Goal: Unclear

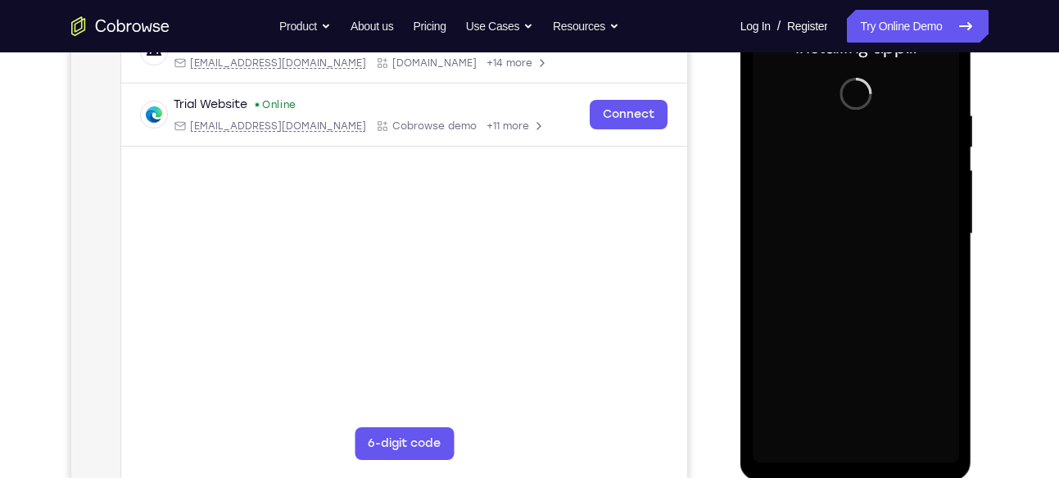
scroll to position [276, 0]
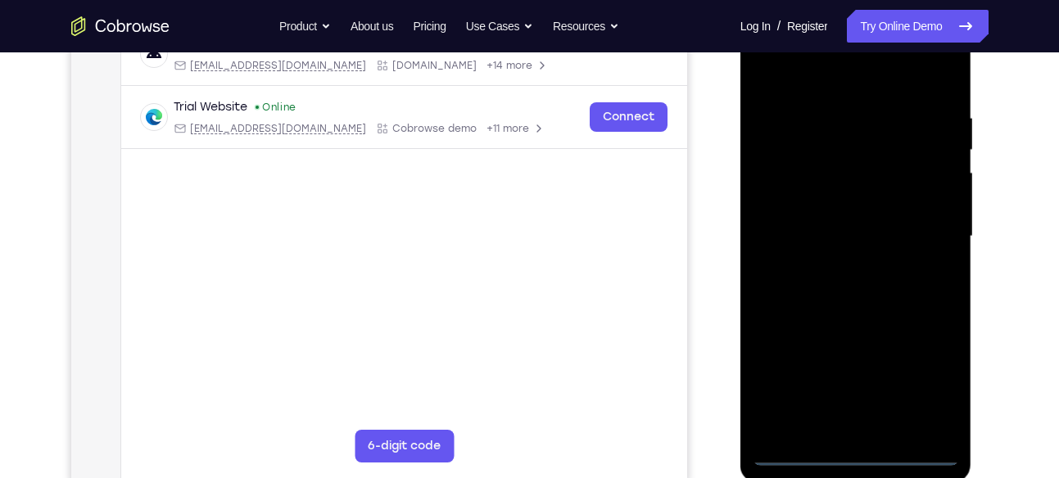
click at [856, 452] on div at bounding box center [856, 236] width 206 height 459
click at [925, 388] on div at bounding box center [856, 236] width 206 height 459
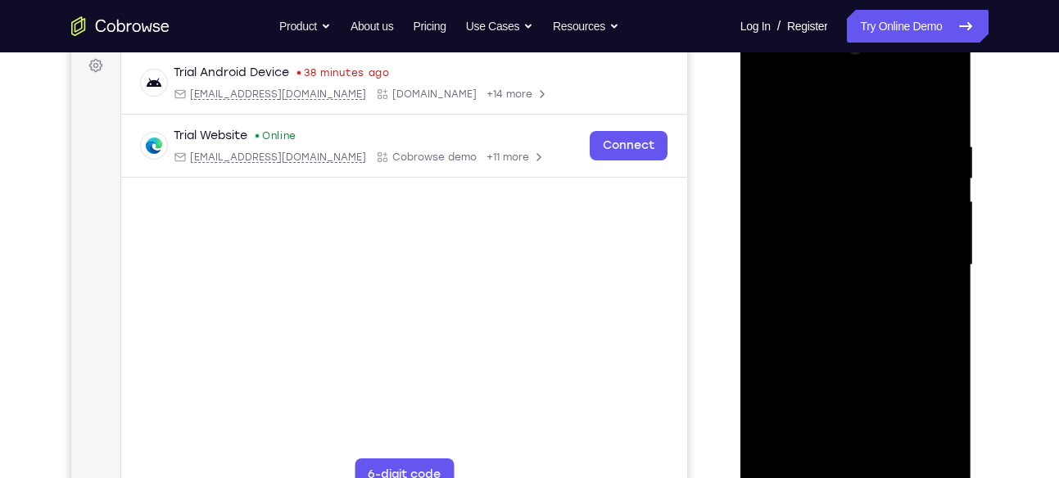
scroll to position [246, 0]
click at [866, 74] on div at bounding box center [856, 267] width 206 height 459
click at [772, 79] on div at bounding box center [856, 267] width 206 height 459
click at [927, 259] on div at bounding box center [856, 267] width 206 height 459
click at [841, 292] on div at bounding box center [856, 267] width 206 height 459
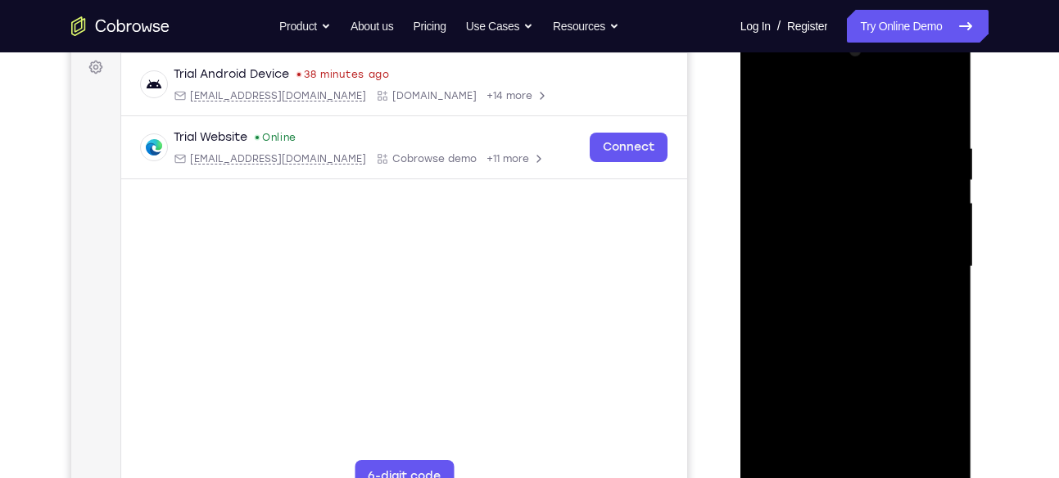
click at [845, 242] on div at bounding box center [856, 267] width 206 height 459
click at [847, 233] on div at bounding box center [856, 267] width 206 height 459
click at [845, 267] on div at bounding box center [856, 267] width 206 height 459
click at [845, 314] on div at bounding box center [856, 267] width 206 height 459
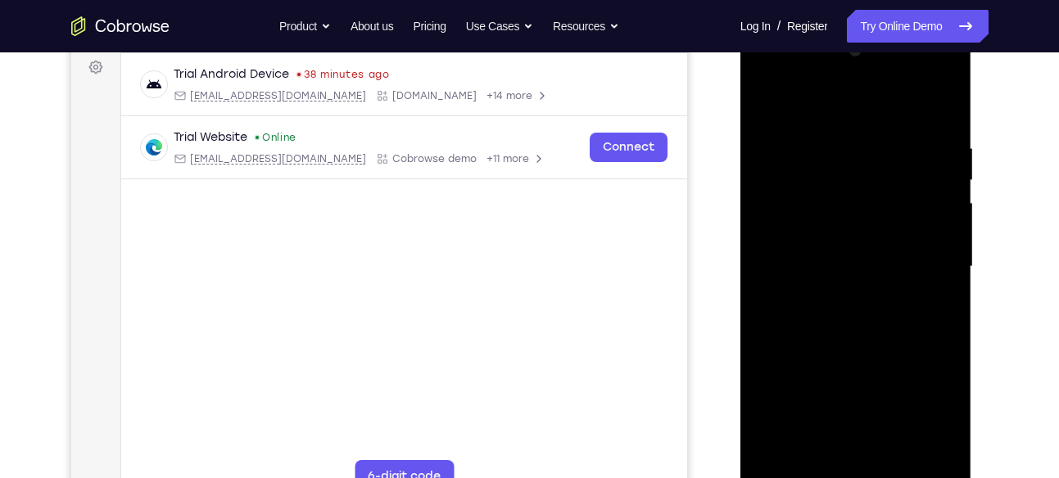
click at [845, 314] on div at bounding box center [856, 267] width 206 height 459
click at [871, 340] on div at bounding box center [856, 267] width 206 height 459
drag, startPoint x: 840, startPoint y: 297, endPoint x: 852, endPoint y: 216, distance: 81.9
click at [852, 216] on div at bounding box center [856, 267] width 206 height 459
click at [768, 417] on div at bounding box center [856, 267] width 206 height 459
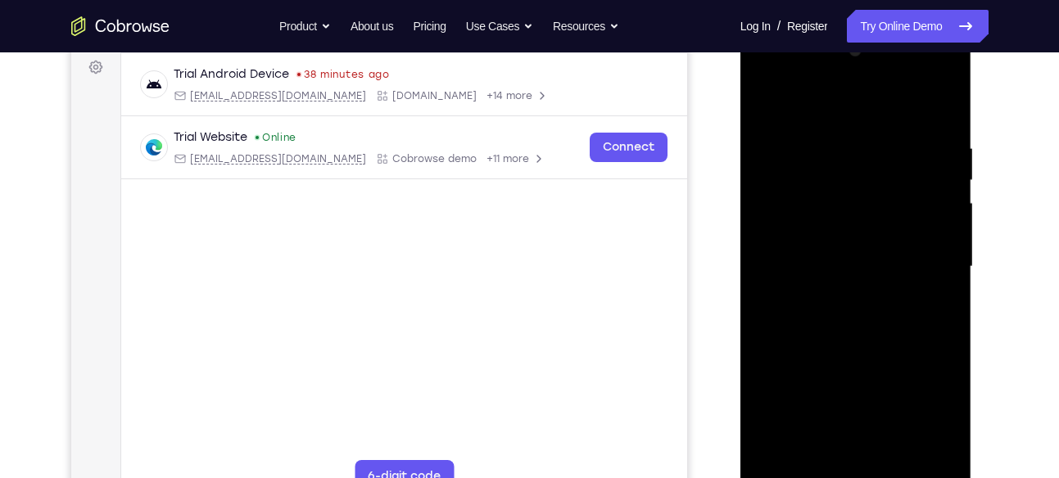
drag, startPoint x: 843, startPoint y: 395, endPoint x: 876, endPoint y: 248, distance: 150.4
click at [876, 248] on div at bounding box center [856, 267] width 206 height 459
click at [922, 77] on div at bounding box center [856, 267] width 206 height 459
click at [781, 97] on div at bounding box center [856, 267] width 206 height 459
click at [772, 75] on div at bounding box center [856, 267] width 206 height 459
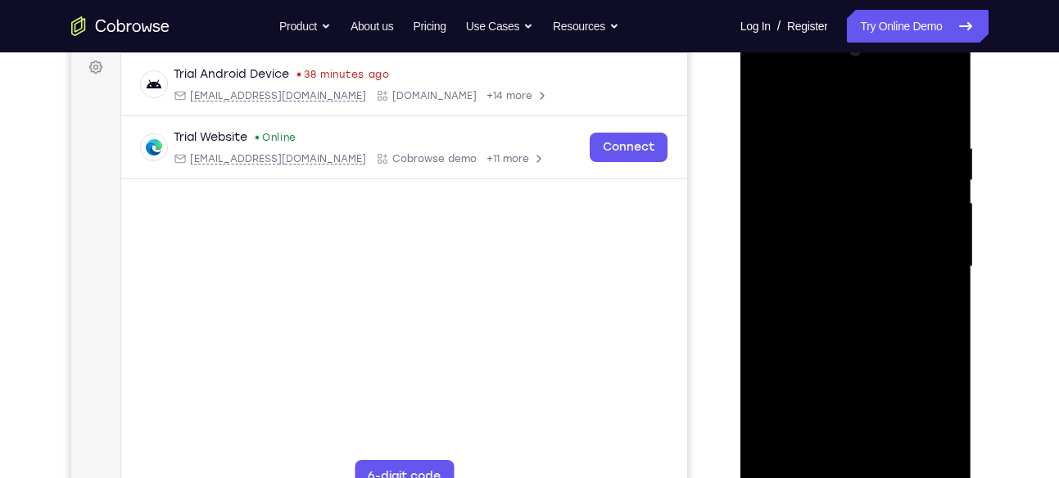
click at [788, 226] on div at bounding box center [856, 267] width 206 height 459
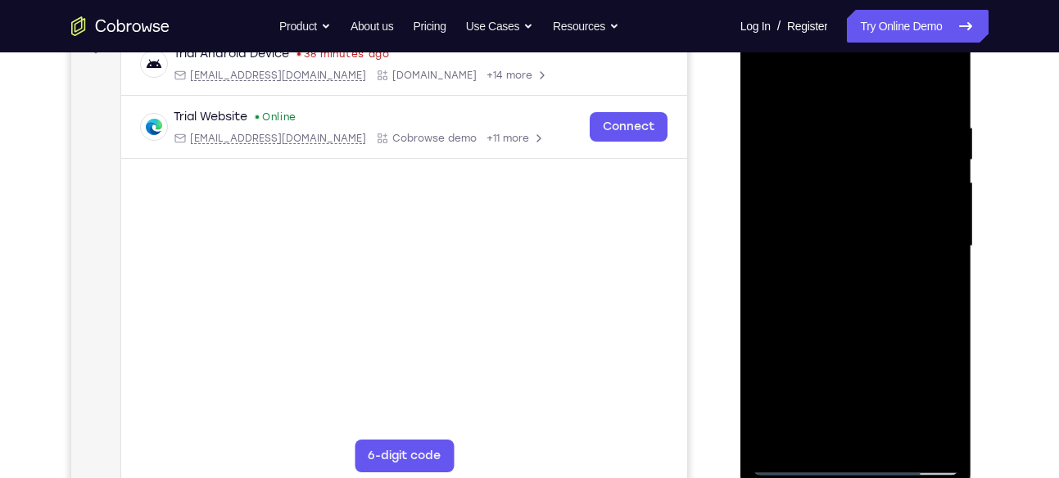
scroll to position [259, 0]
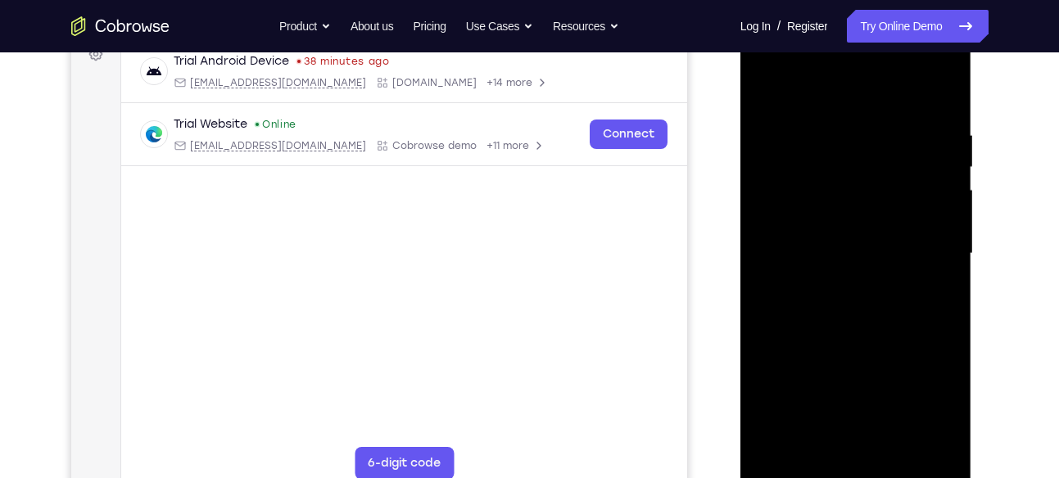
click at [845, 251] on div at bounding box center [856, 254] width 206 height 459
click at [853, 239] on div at bounding box center [856, 254] width 206 height 459
click at [853, 267] on div at bounding box center [856, 254] width 206 height 459
drag, startPoint x: 884, startPoint y: 350, endPoint x: 883, endPoint y: 300, distance: 50.0
click at [883, 300] on div at bounding box center [856, 254] width 206 height 459
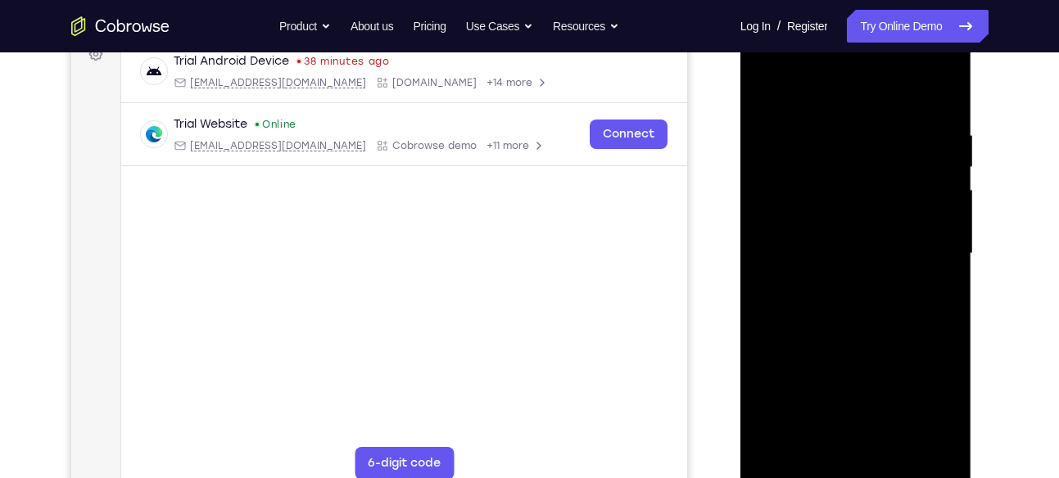
click at [858, 435] on div at bounding box center [856, 254] width 206 height 459
click at [799, 107] on div at bounding box center [856, 254] width 206 height 459
click at [841, 157] on div at bounding box center [856, 254] width 206 height 459
click at [946, 115] on div at bounding box center [856, 254] width 206 height 459
click at [908, 174] on div at bounding box center [856, 254] width 206 height 459
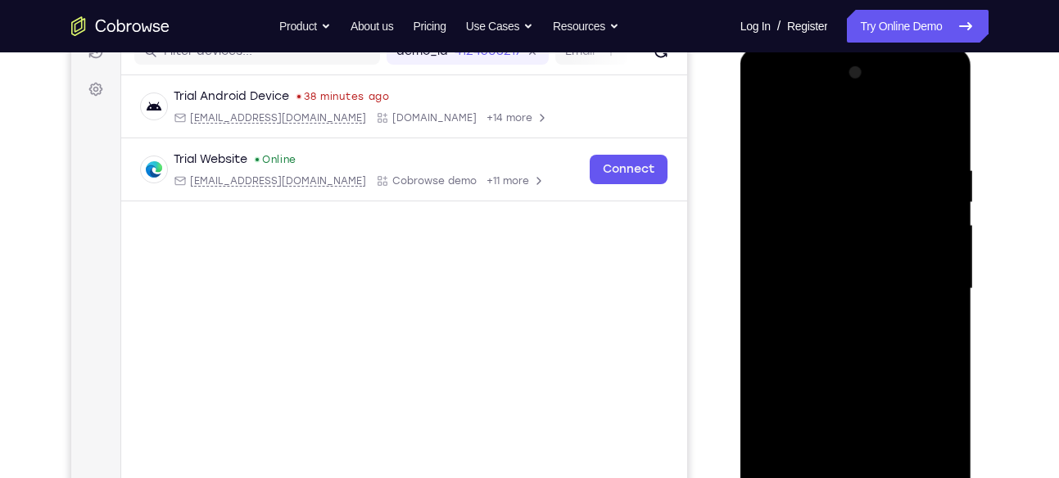
scroll to position [225, 0]
click at [949, 120] on div at bounding box center [856, 287] width 206 height 459
drag, startPoint x: 799, startPoint y: 239, endPoint x: 855, endPoint y: 89, distance: 159.9
click at [855, 89] on div at bounding box center [856, 287] width 206 height 459
drag, startPoint x: 819, startPoint y: 313, endPoint x: 830, endPoint y: 213, distance: 100.5
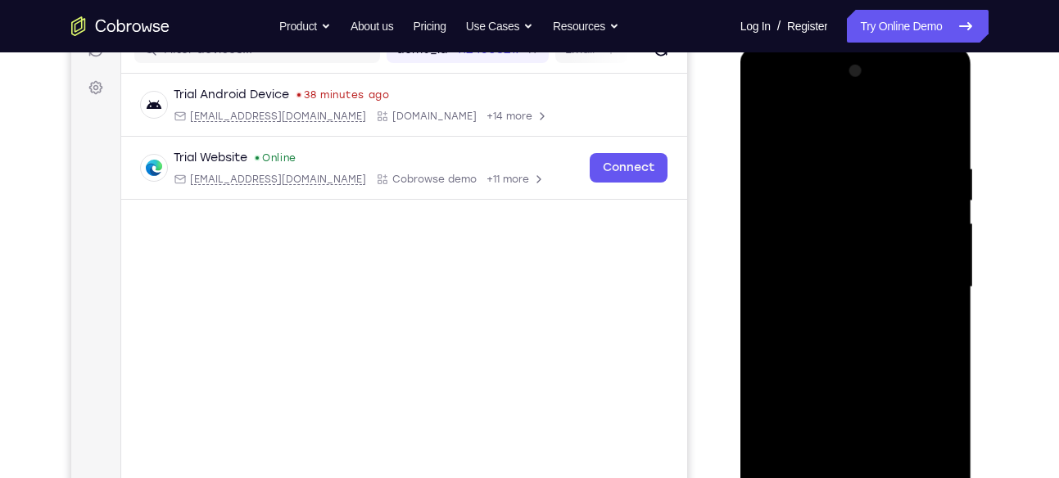
click at [830, 213] on div at bounding box center [856, 287] width 206 height 459
drag, startPoint x: 836, startPoint y: 319, endPoint x: 841, endPoint y: 202, distance: 117.2
click at [841, 202] on div at bounding box center [856, 287] width 206 height 459
drag, startPoint x: 833, startPoint y: 146, endPoint x: 827, endPoint y: 337, distance: 190.9
click at [827, 337] on div at bounding box center [856, 287] width 206 height 459
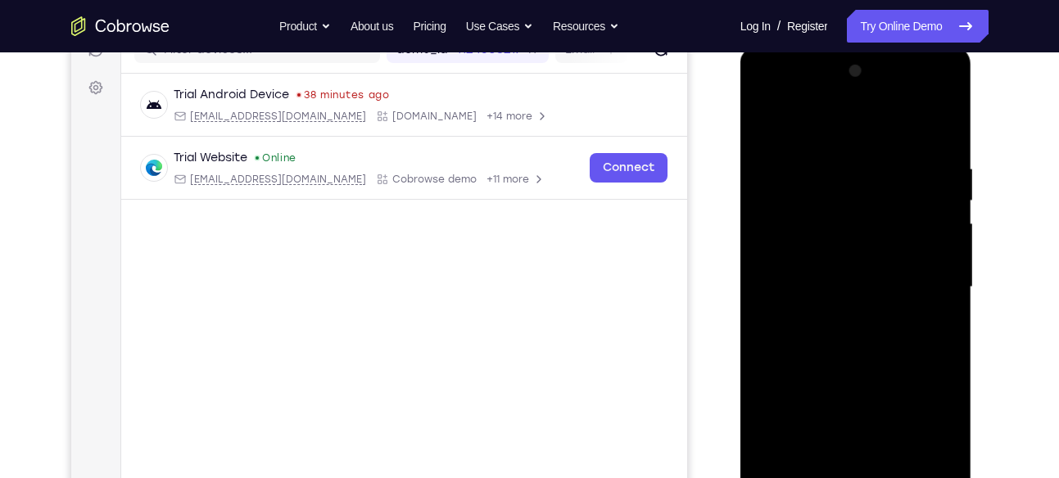
click at [850, 251] on div at bounding box center [856, 287] width 206 height 459
click at [949, 121] on div at bounding box center [856, 287] width 206 height 459
click at [944, 115] on div at bounding box center [856, 287] width 206 height 459
click at [944, 117] on div at bounding box center [856, 287] width 206 height 459
click at [934, 118] on div at bounding box center [856, 287] width 206 height 459
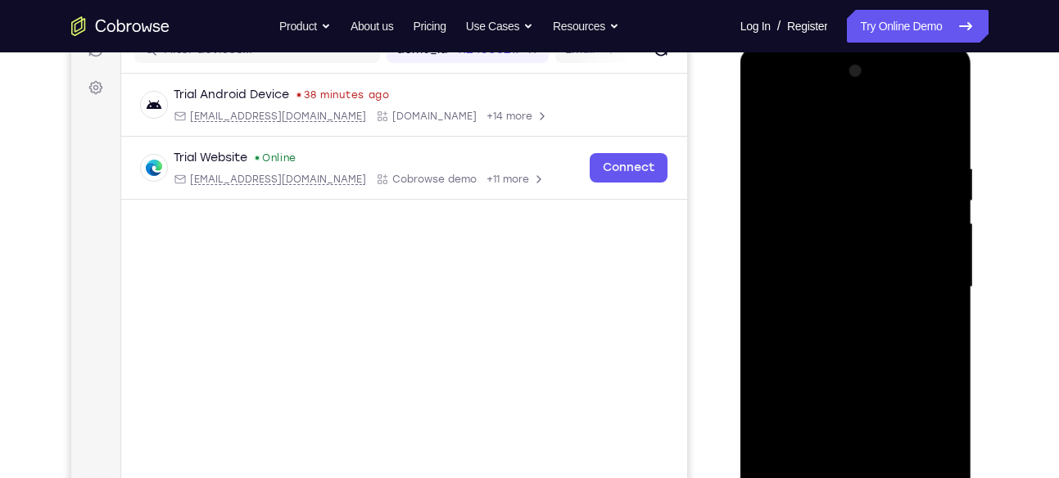
click at [934, 118] on div at bounding box center [856, 287] width 206 height 459
click at [927, 97] on div at bounding box center [856, 287] width 206 height 459
click at [838, 147] on div at bounding box center [856, 287] width 206 height 459
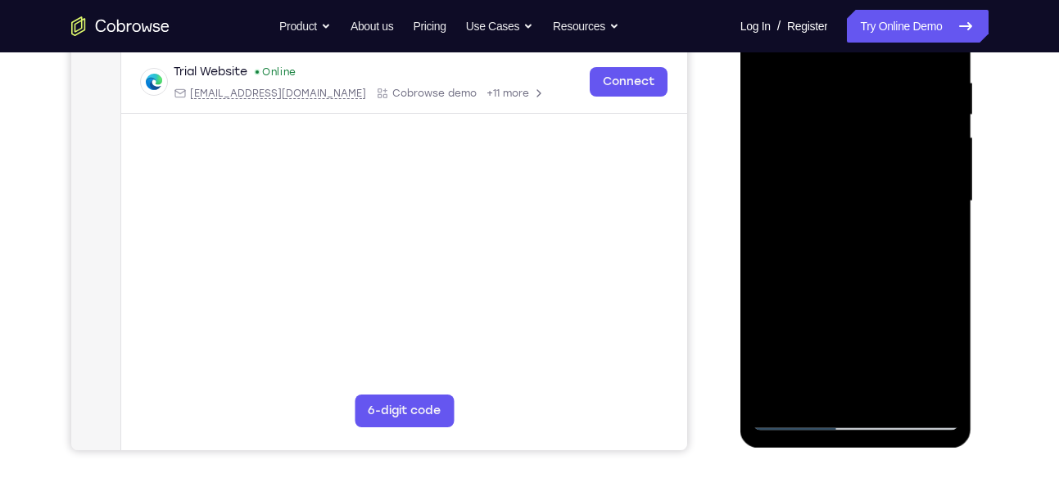
scroll to position [319, 0]
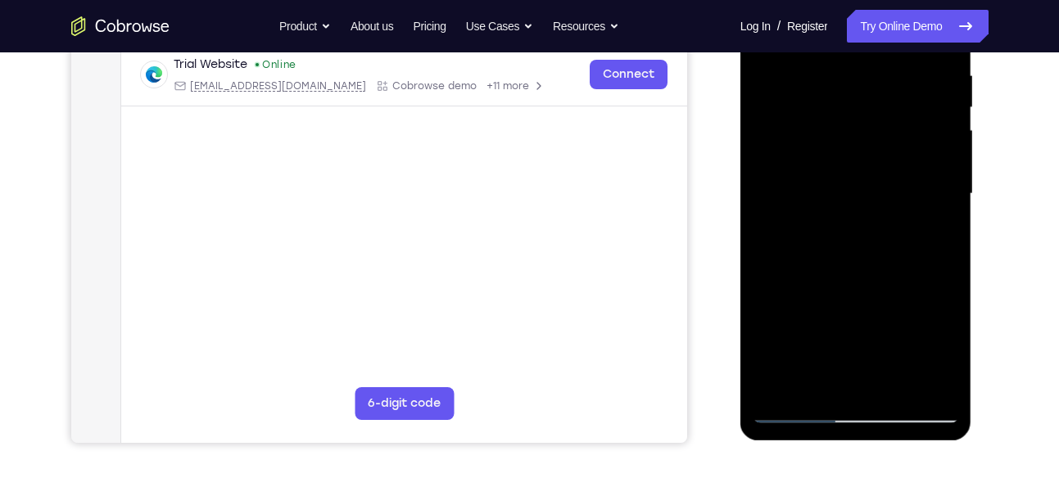
click at [890, 384] on div at bounding box center [856, 194] width 206 height 459
click at [849, 280] on div at bounding box center [856, 194] width 206 height 459
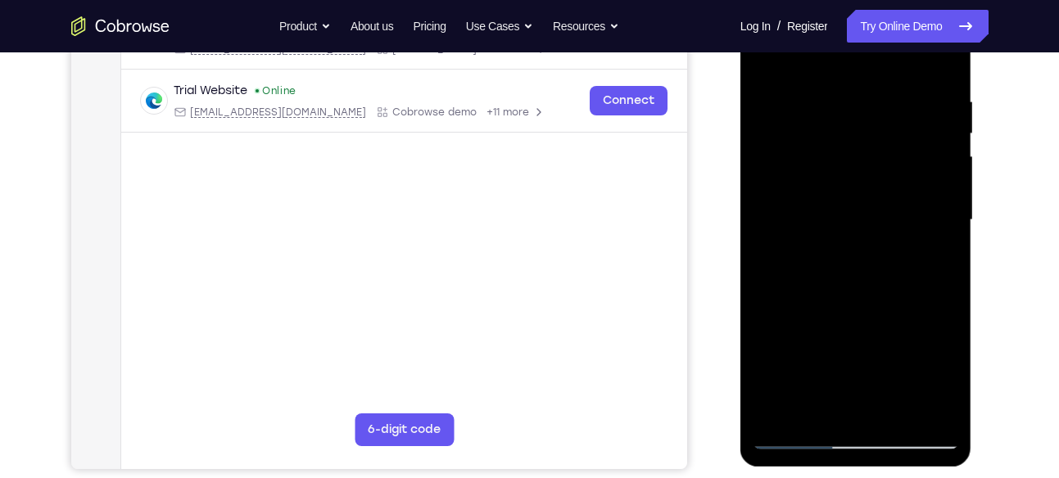
scroll to position [290, 0]
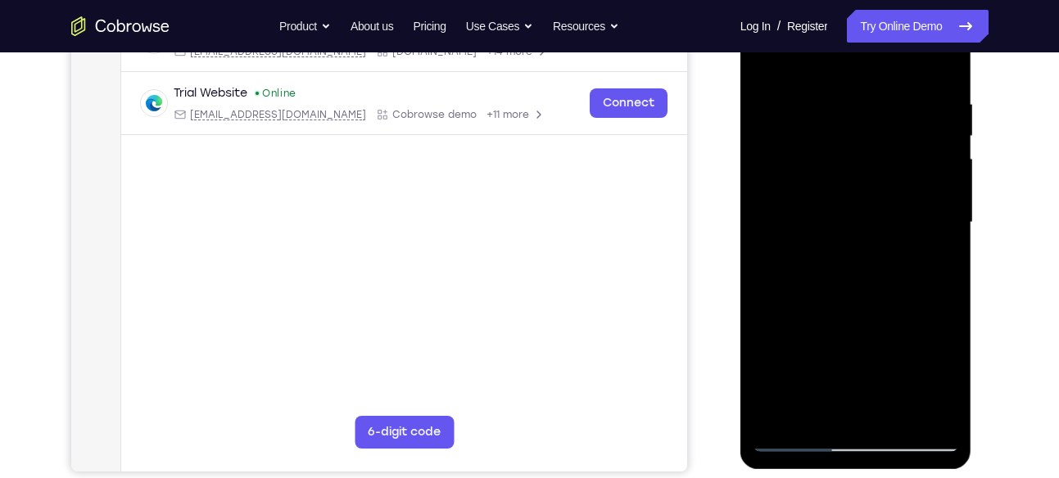
click at [849, 73] on div at bounding box center [856, 222] width 206 height 459
click at [814, 405] on div at bounding box center [856, 222] width 206 height 459
click at [935, 258] on div at bounding box center [856, 222] width 206 height 459
click at [762, 56] on div at bounding box center [856, 222] width 206 height 459
click at [769, 58] on div at bounding box center [856, 222] width 206 height 459
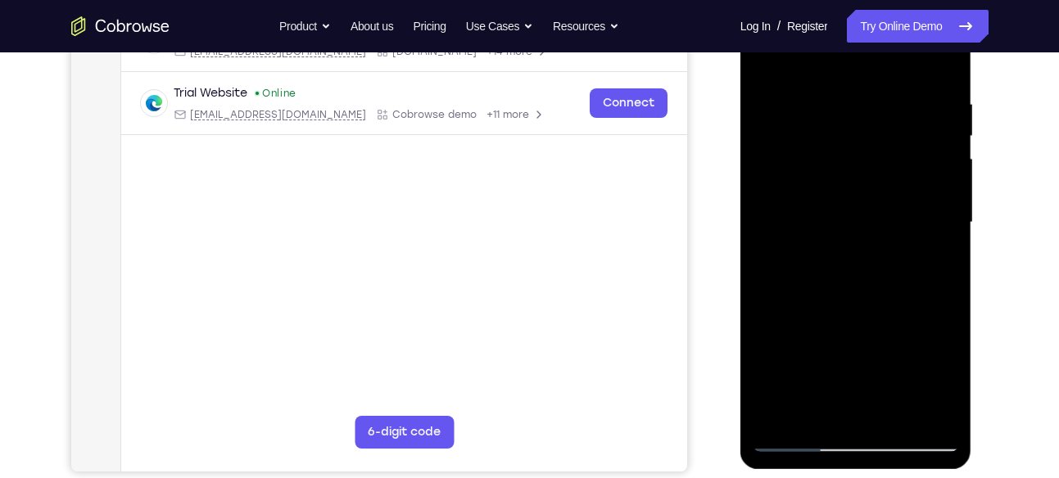
scroll to position [215, 0]
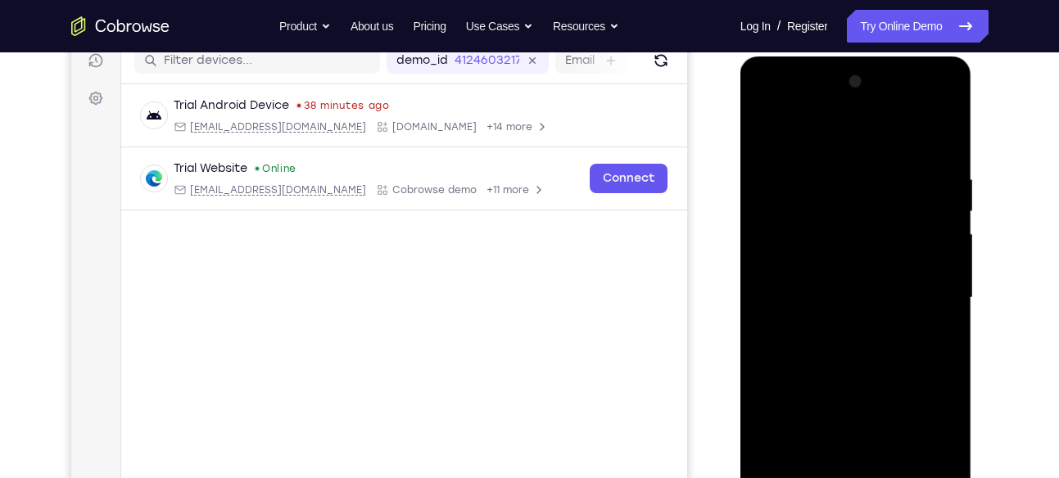
click at [924, 109] on div at bounding box center [856, 298] width 206 height 459
click at [846, 139] on div at bounding box center [856, 298] width 206 height 459
drag, startPoint x: 107, startPoint y: 312, endPoint x: 706, endPoint y: 385, distance: 603.2
click at [706, 385] on div "Your Support Agent Your Customer Web iOS Android" at bounding box center [529, 245] width 917 height 605
click at [989, 288] on div "Your Support Agent Your Customer Web iOS Android Next Steps We’d be happy to gi…" at bounding box center [530, 378] width 1048 height 1080
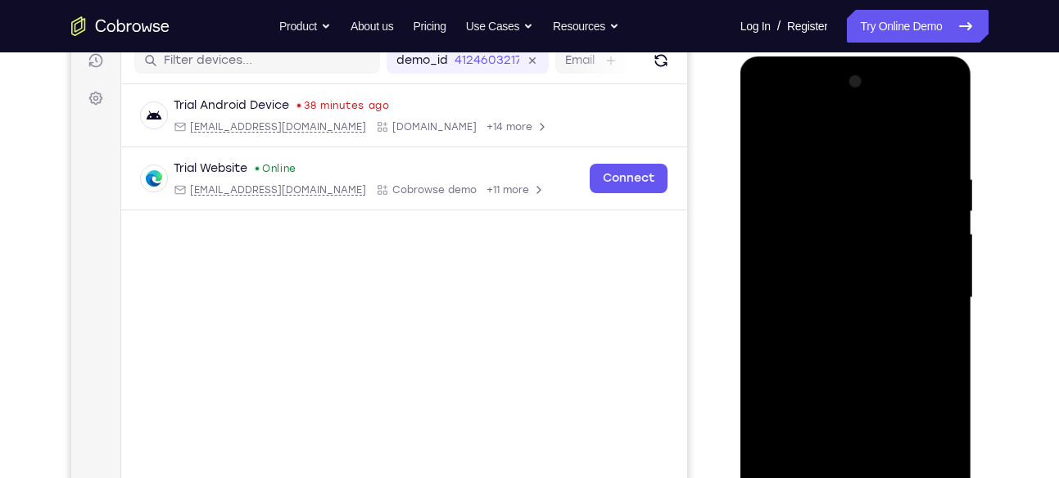
scroll to position [280, 0]
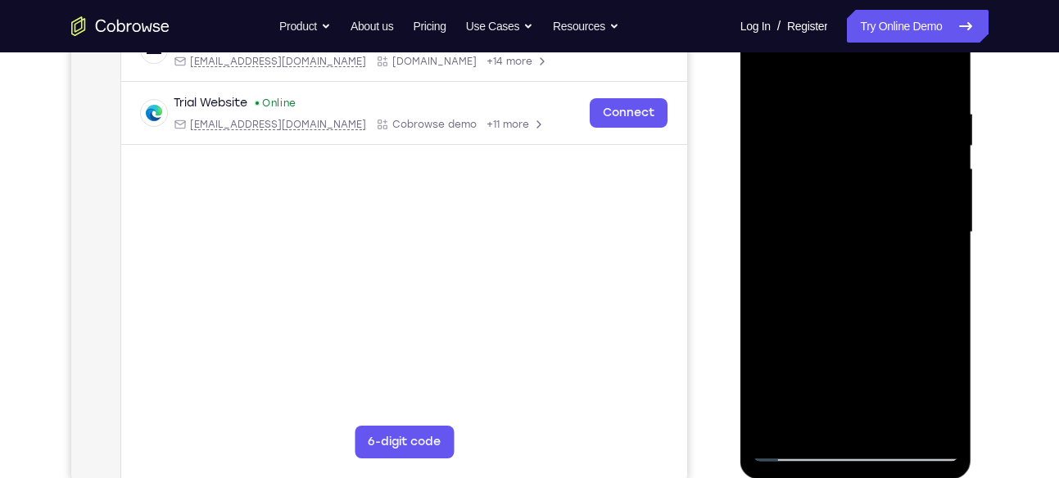
click at [812, 336] on div at bounding box center [856, 232] width 206 height 459
click at [947, 65] on div at bounding box center [856, 232] width 206 height 459
click at [999, 244] on div "Your Support Agent Your Customer Web iOS Android Next Steps We’d be happy to gi…" at bounding box center [530, 312] width 1048 height 1080
click at [802, 150] on div at bounding box center [856, 232] width 206 height 459
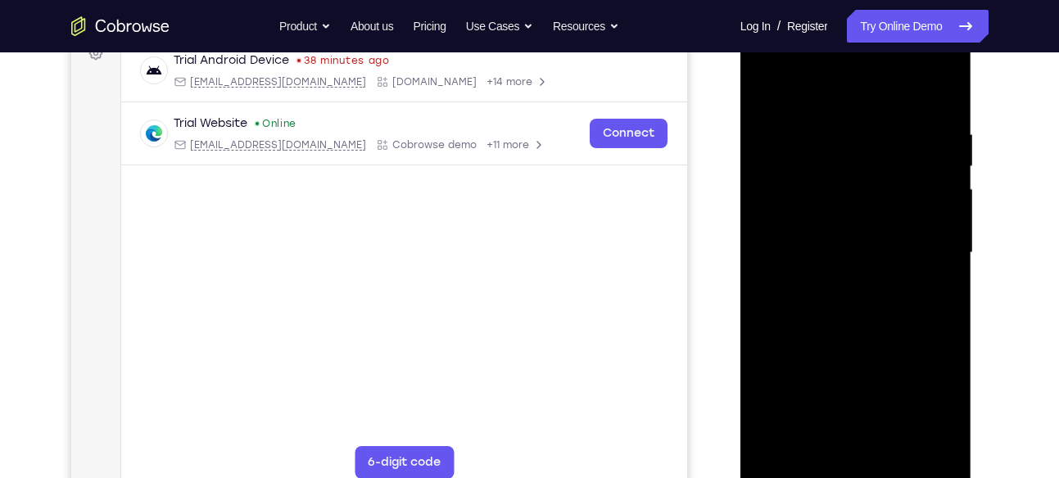
scroll to position [257, 0]
click at [950, 88] on div at bounding box center [856, 255] width 206 height 459
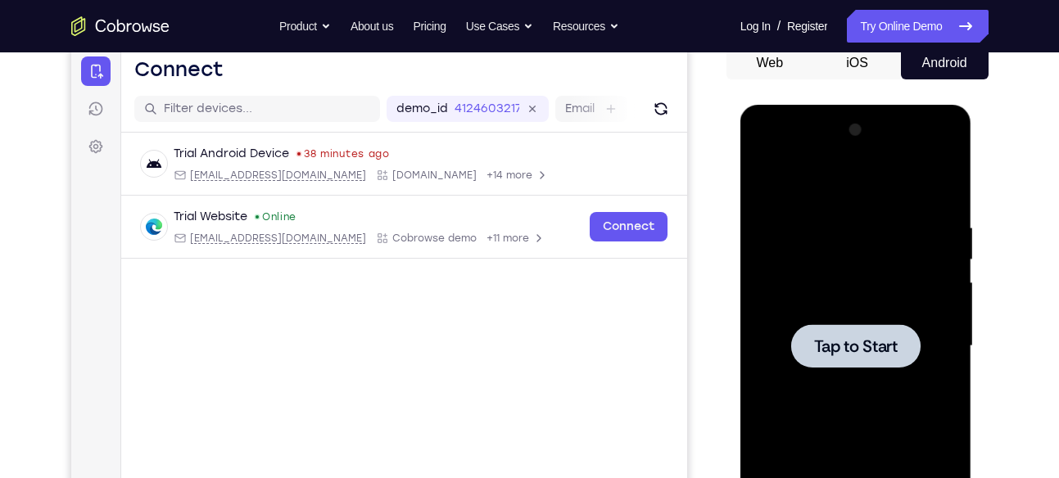
scroll to position [165, 0]
